Goal: Transaction & Acquisition: Purchase product/service

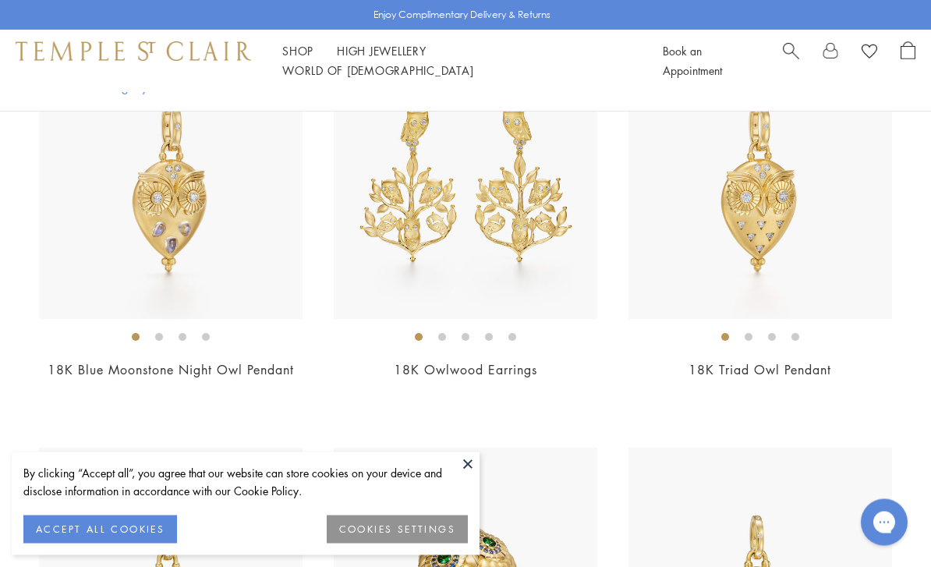
scroll to position [1290, 0]
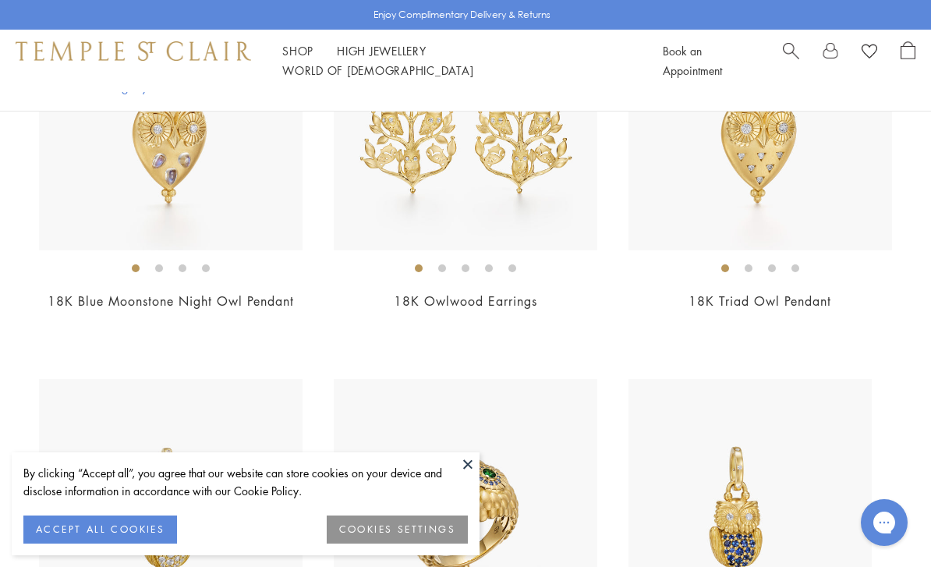
click at [634, 356] on div "New New New New New New New New New New" at bounding box center [465, 379] width 931 height 2354
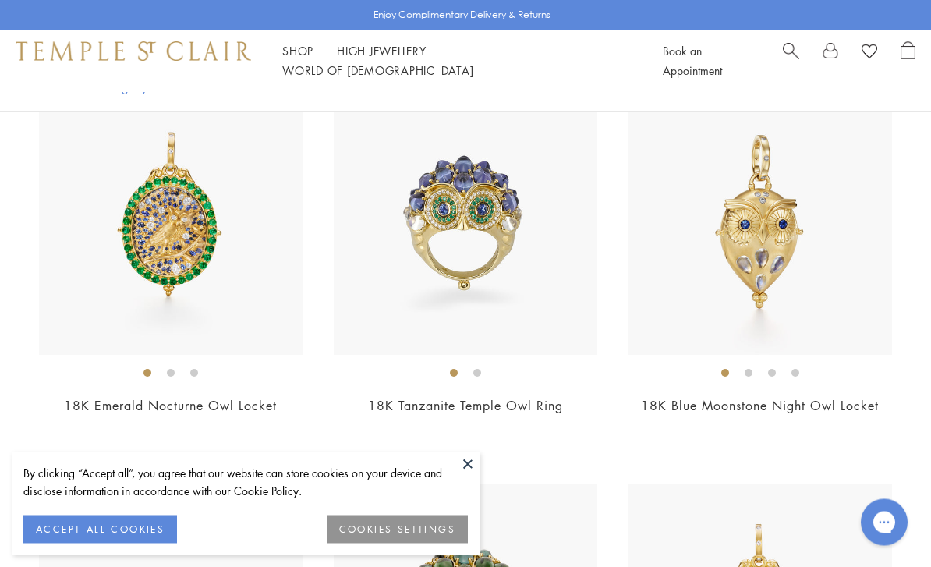
scroll to position [401, 0]
click at [209, 250] on img at bounding box center [171, 223] width 264 height 264
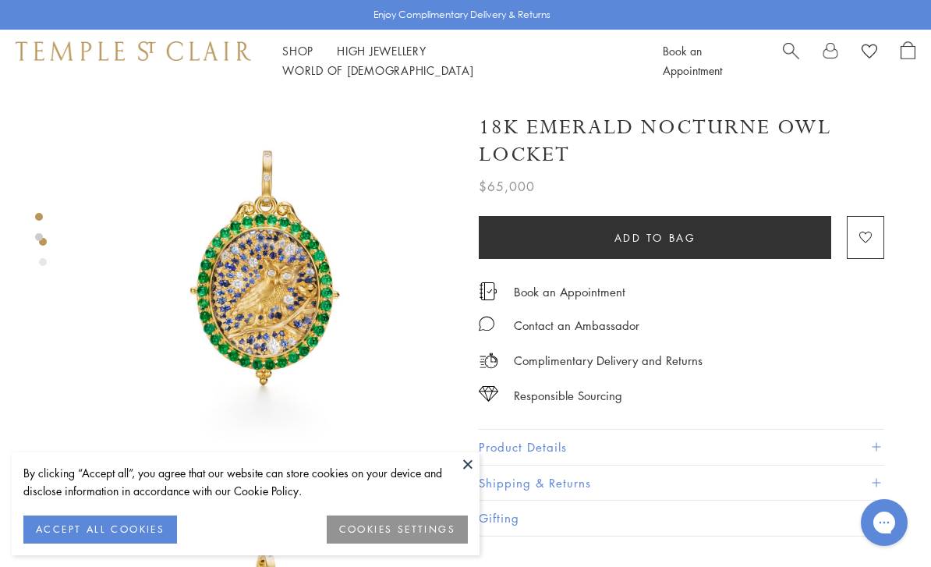
click at [786, 57] on span "Search" at bounding box center [791, 49] width 16 height 16
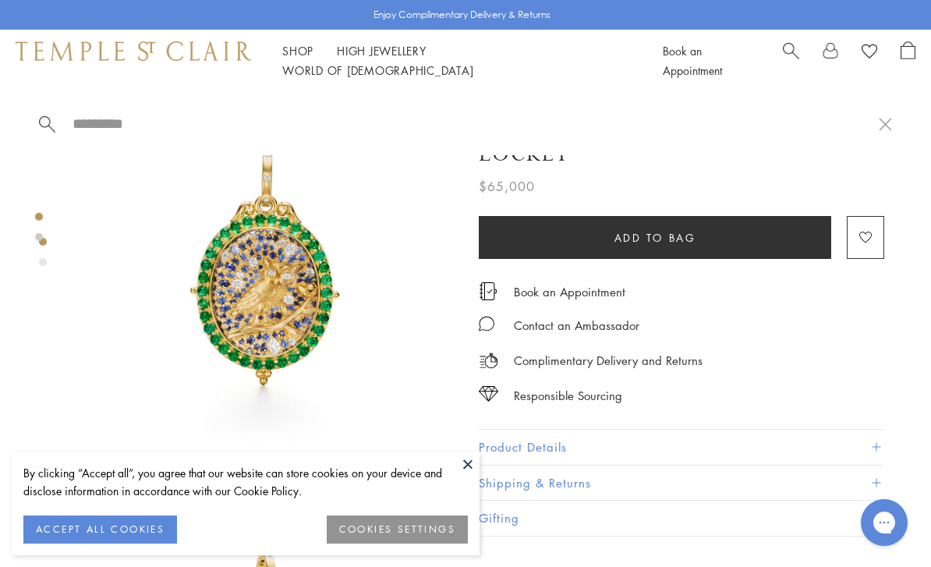
click at [788, 58] on span "Search" at bounding box center [791, 49] width 16 height 16
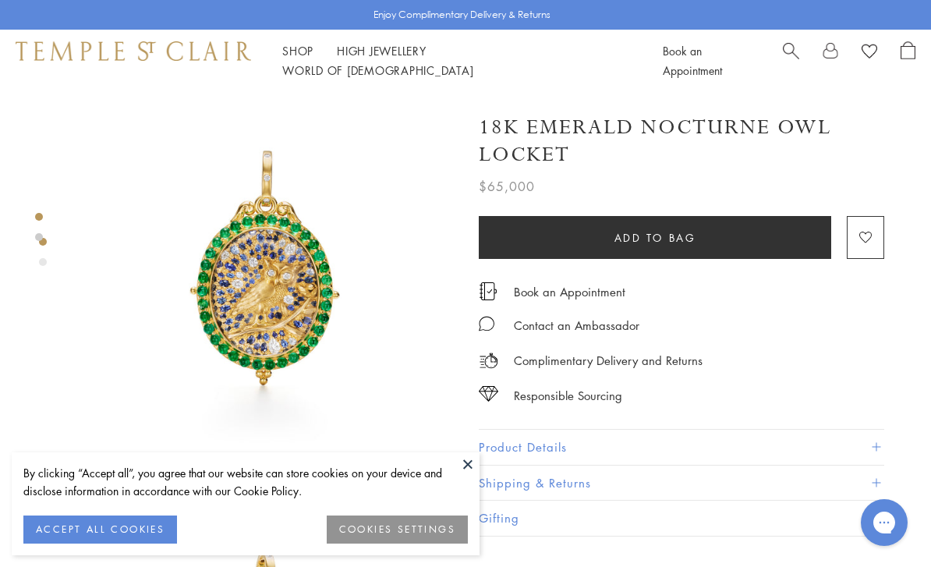
click at [151, 519] on button "ACCEPT ALL COOKIES" at bounding box center [100, 530] width 154 height 28
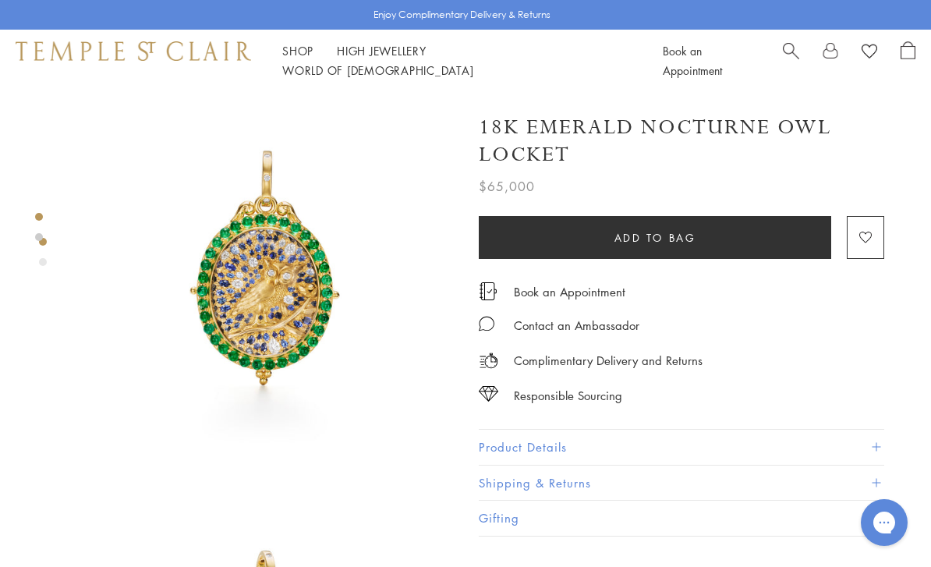
click at [790, 58] on span "Search" at bounding box center [791, 49] width 16 height 16
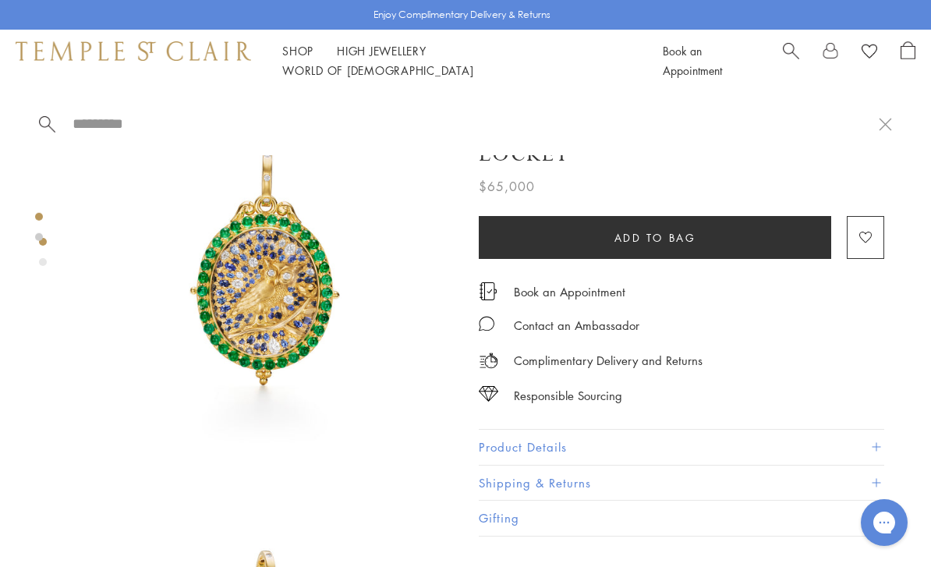
click at [808, 88] on div "Shop Shop Categories Amulets Pendants & Charms Lockets Chains & Leather Cords E…" at bounding box center [465, 61] width 931 height 62
click at [142, 121] on input "search" at bounding box center [475, 124] width 808 height 18
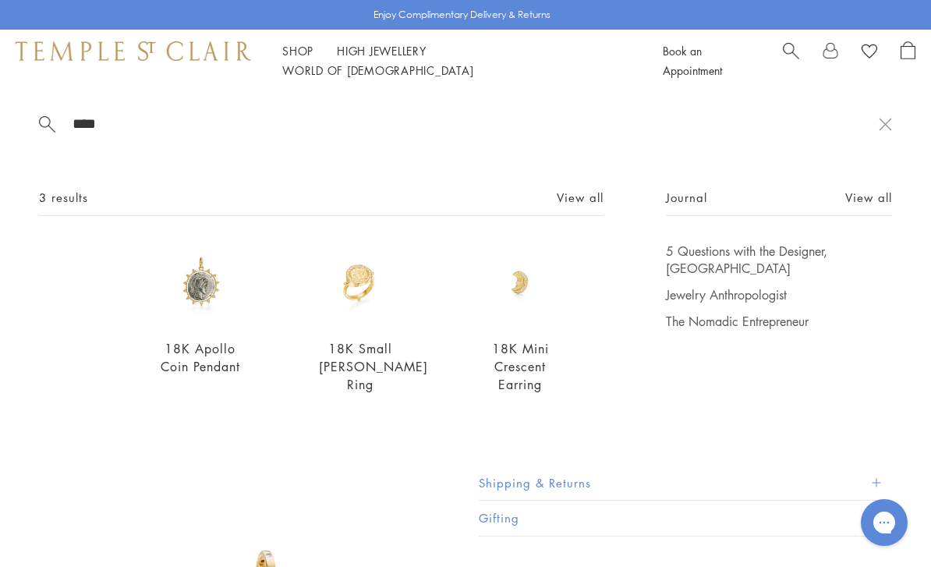
type input "****"
click at [211, 294] on img at bounding box center [200, 284] width 82 height 82
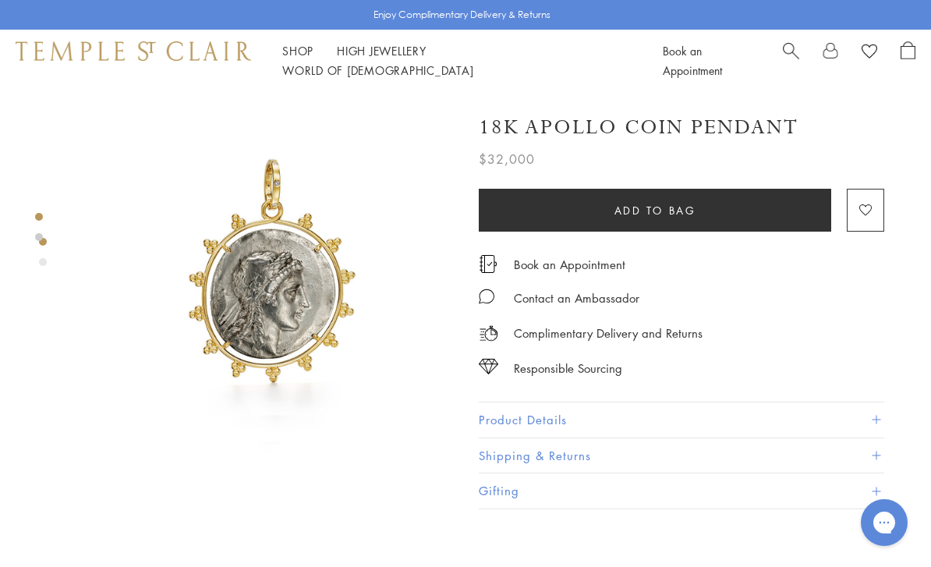
scroll to position [0, 3]
